Goal: Transaction & Acquisition: Purchase product/service

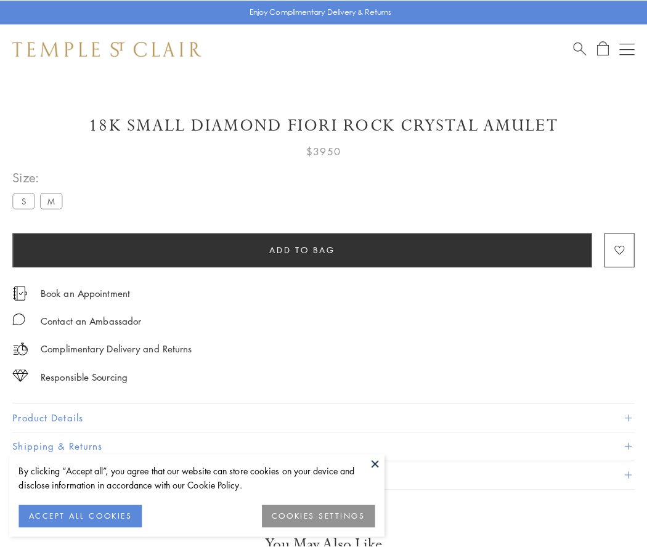
scroll to position [73, 0]
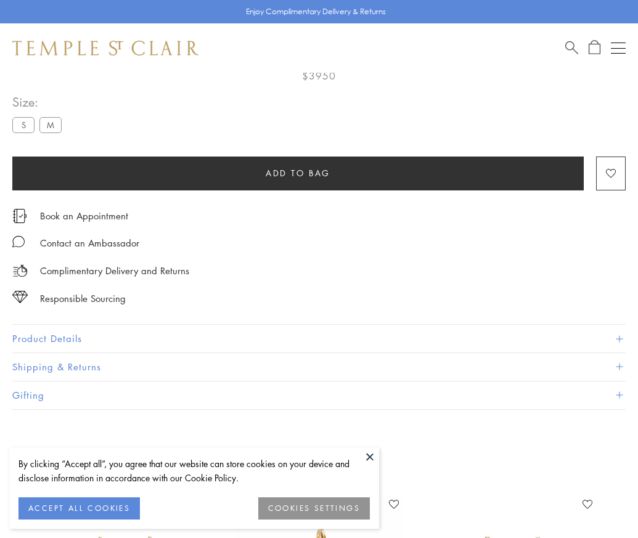
click at [298, 173] on span "Add to bag" at bounding box center [298, 173] width 65 height 14
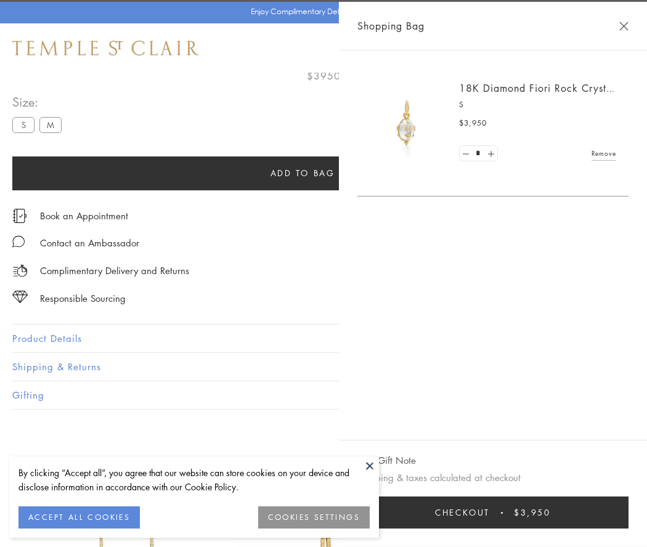
click at [490, 513] on span "Checkout" at bounding box center [462, 513] width 55 height 14
